Goal: Use online tool/utility: Utilize a website feature to perform a specific function

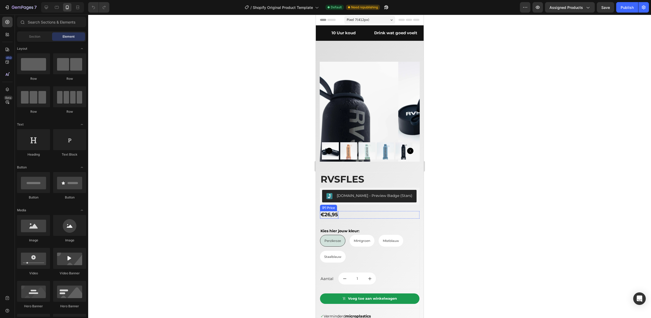
click at [329, 211] on div "€26,95" at bounding box center [329, 215] width 18 height 8
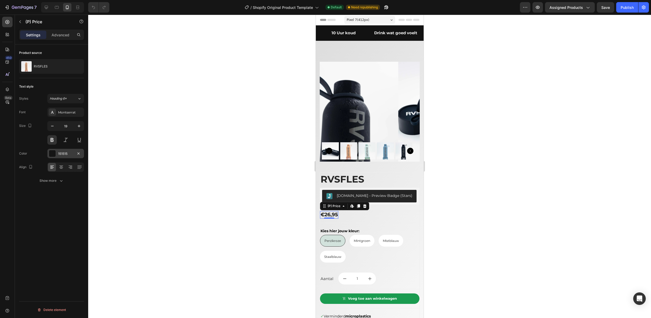
click at [59, 156] on div "151515" at bounding box center [65, 153] width 37 height 9
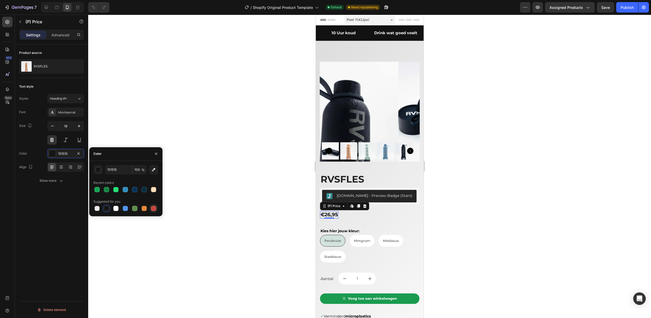
click at [155, 209] on div at bounding box center [153, 208] width 5 height 5
click at [98, 171] on div "button" at bounding box center [98, 169] width 5 height 5
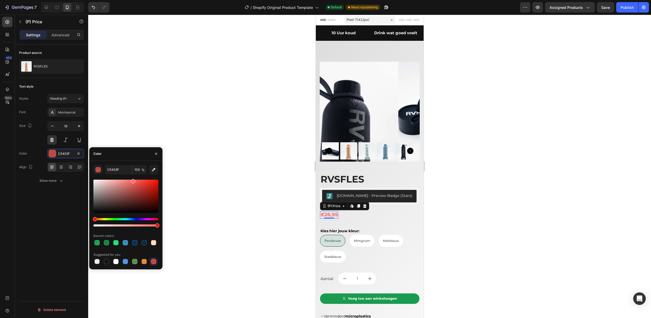
drag, startPoint x: 138, startPoint y: 190, endPoint x: 133, endPoint y: 180, distance: 10.8
click at [133, 180] on div at bounding box center [125, 196] width 65 height 33
type input "F96B63"
click at [196, 194] on div at bounding box center [369, 166] width 562 height 303
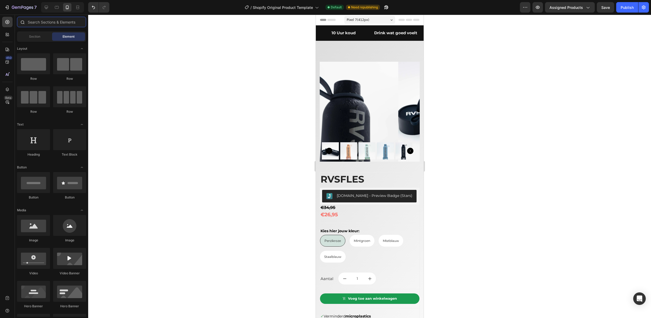
click at [37, 22] on input "text" at bounding box center [51, 22] width 69 height 10
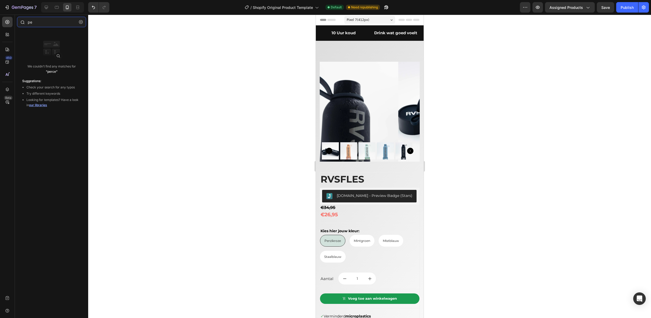
type input "p"
type input "%"
click at [29, 31] on div "Sections(1) Elements(0)" at bounding box center [51, 34] width 73 height 10
click at [29, 33] on p "Sections(1)" at bounding box center [27, 34] width 16 height 4
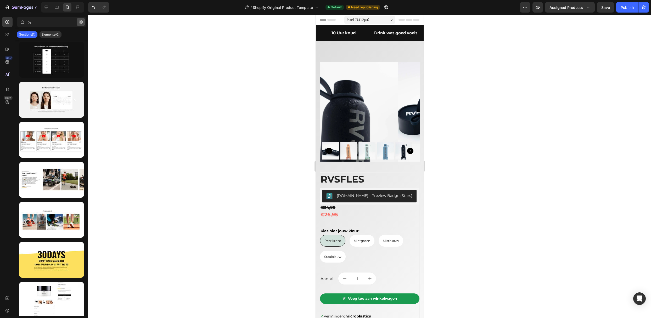
click at [83, 24] on button "button" at bounding box center [81, 22] width 8 height 8
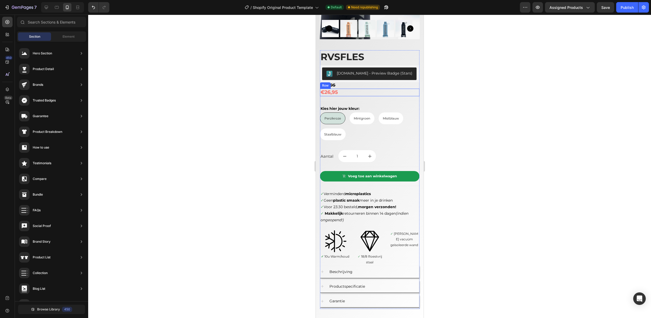
scroll to position [139, 0]
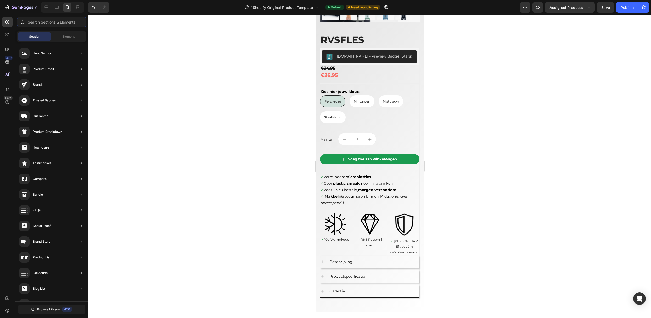
click at [44, 24] on input "text" at bounding box center [51, 22] width 69 height 10
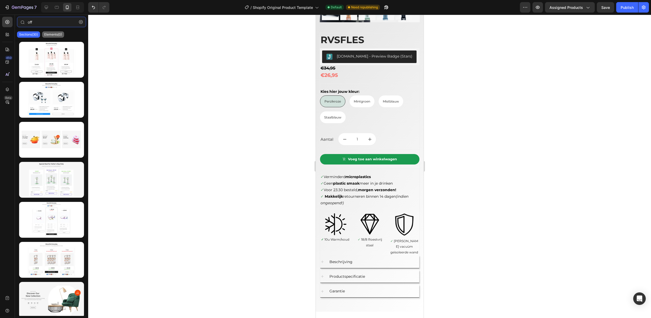
type input "off"
click at [46, 32] on p "Elements(0)" at bounding box center [53, 34] width 18 height 4
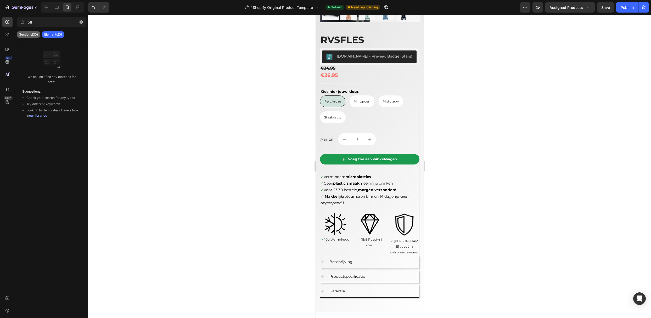
click at [29, 33] on p "Sections(30)" at bounding box center [28, 34] width 19 height 4
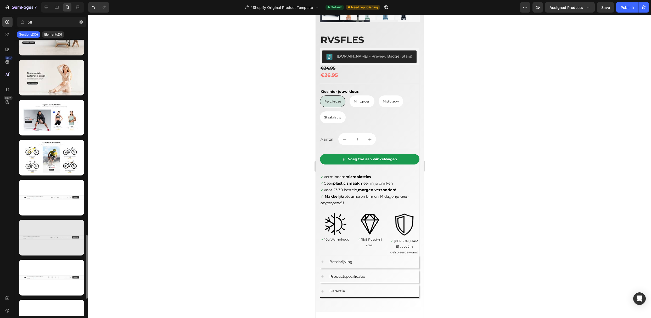
scroll to position [697, 0]
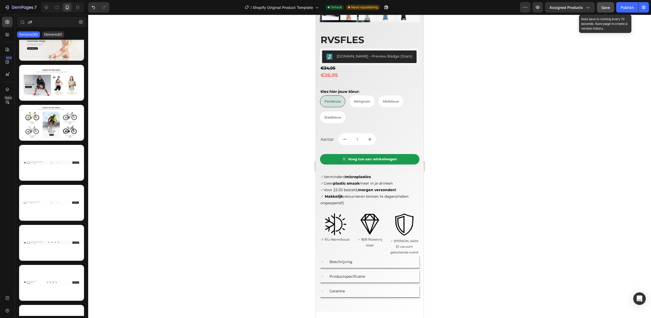
click at [509, 7] on button "Save" at bounding box center [604, 7] width 17 height 10
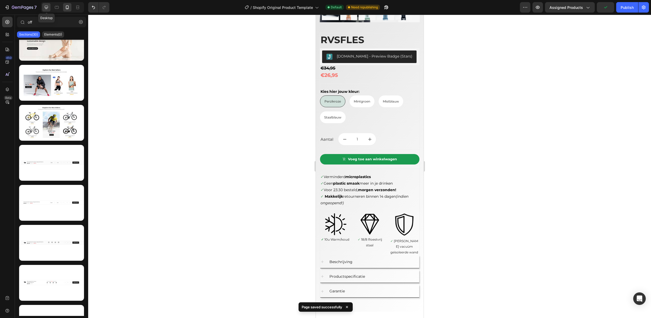
click at [46, 5] on icon at bounding box center [46, 7] width 5 height 5
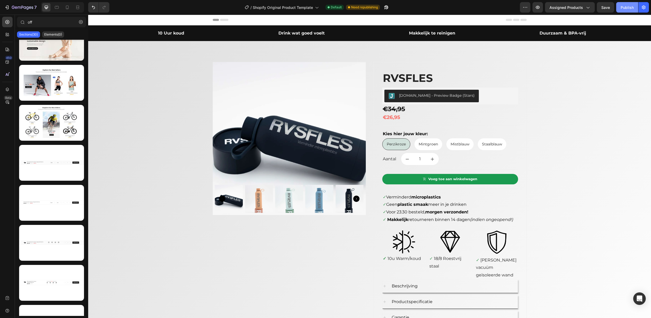
click at [509, 5] on div "Publish" at bounding box center [626, 7] width 13 height 5
click at [66, 6] on icon at bounding box center [67, 7] width 5 height 5
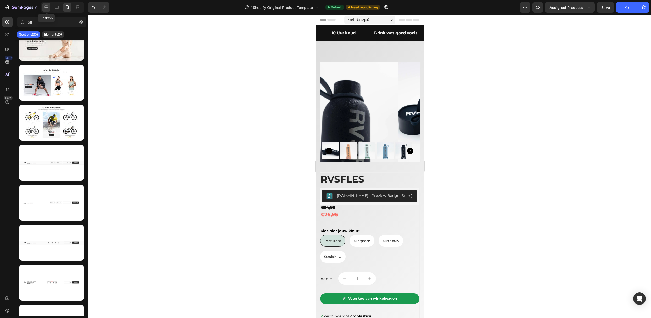
click at [45, 6] on icon at bounding box center [46, 7] width 5 height 5
